Goal: Transaction & Acquisition: Purchase product/service

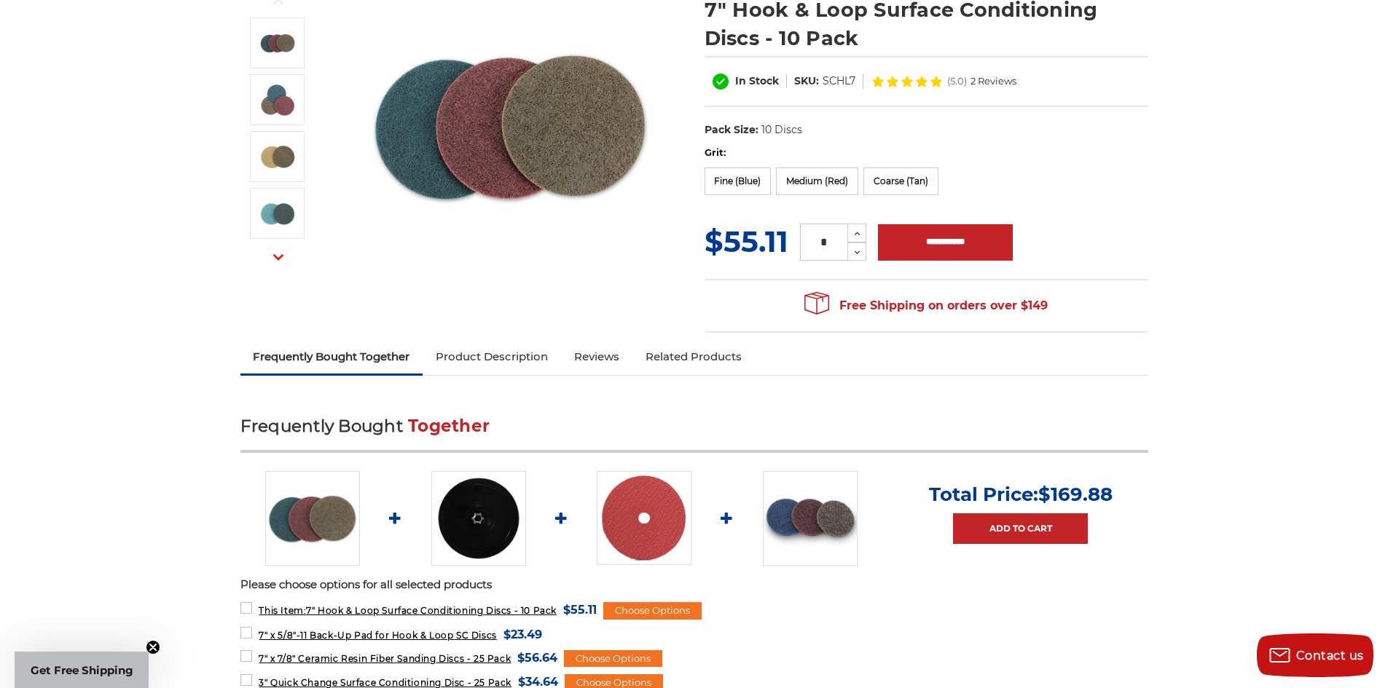
scroll to position [364, 0]
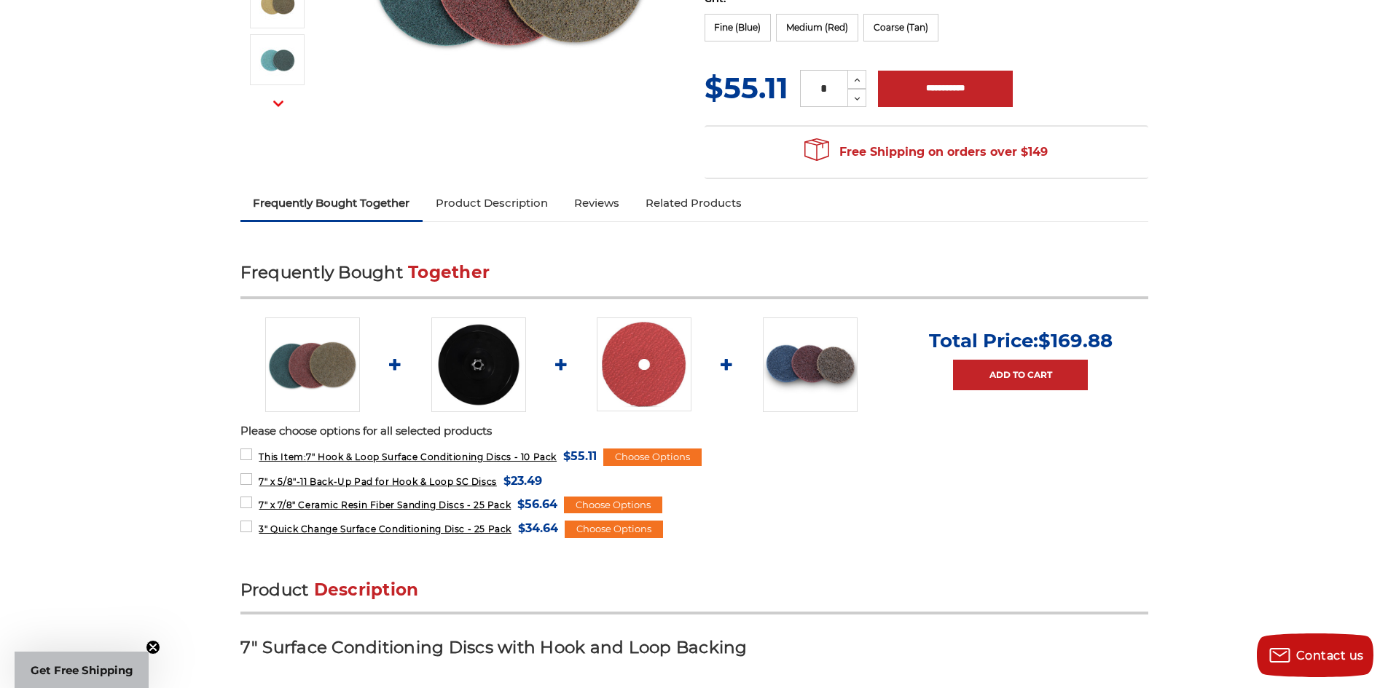
click at [514, 385] on img at bounding box center [478, 365] width 95 height 95
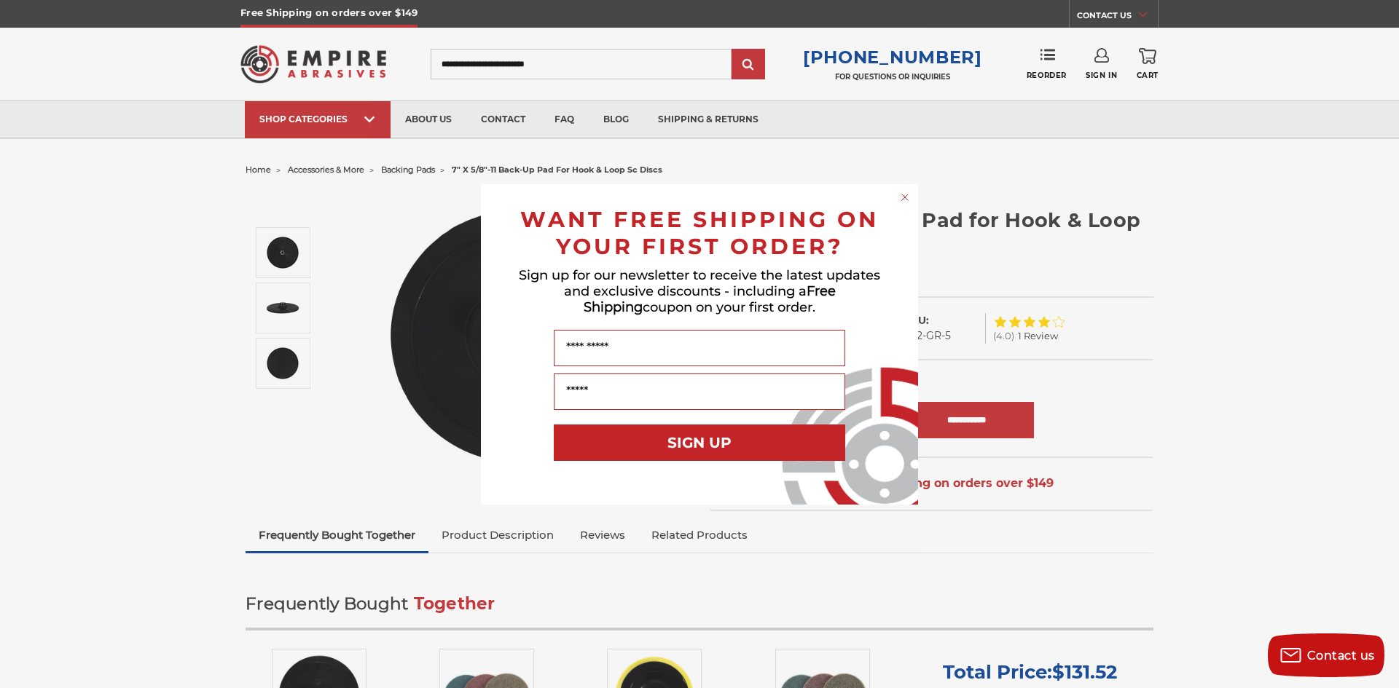
click at [905, 195] on circle "Close dialog" at bounding box center [905, 197] width 14 height 14
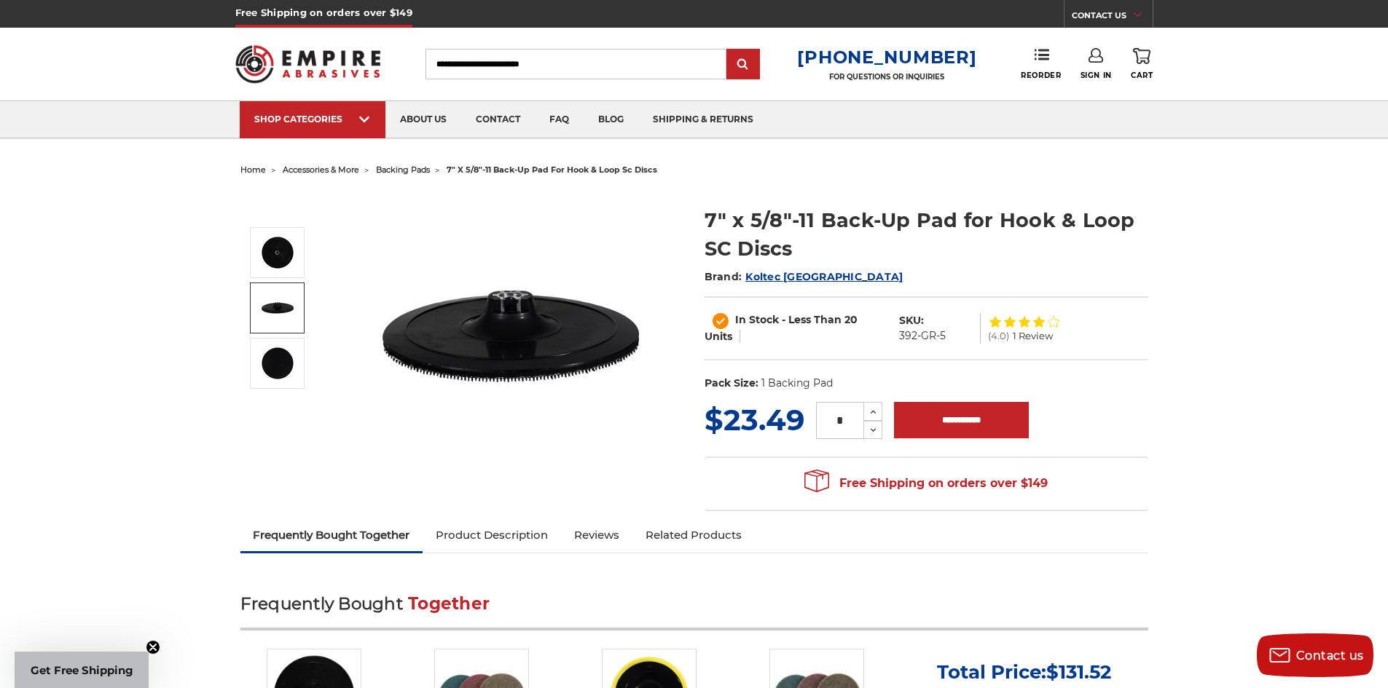
click at [267, 319] on img at bounding box center [277, 308] width 36 height 36
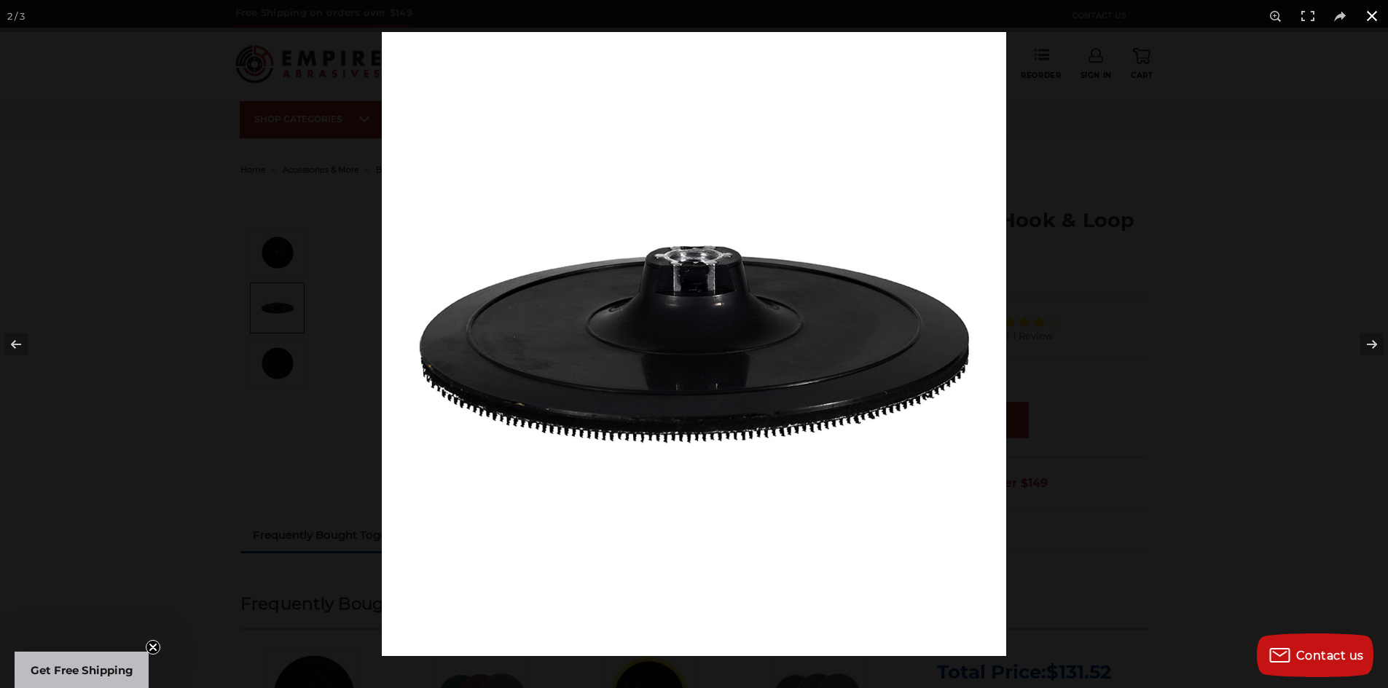
click at [1374, 12] on button at bounding box center [1372, 16] width 32 height 32
